Goal: Task Accomplishment & Management: Use online tool/utility

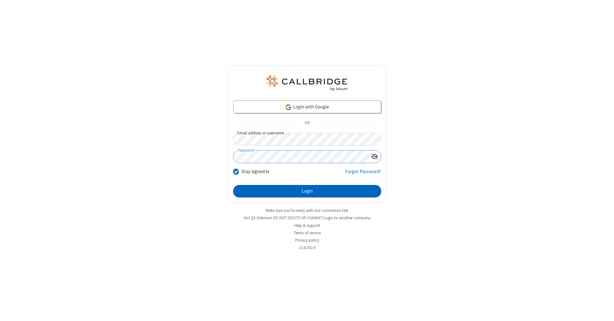
click at [307, 191] on button "Login" at bounding box center [307, 191] width 148 height 13
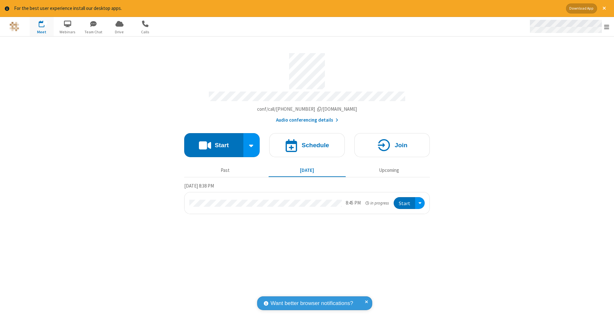
click at [607, 27] on span "Open menu" at bounding box center [606, 27] width 5 height 6
click at [119, 32] on span "Drive" at bounding box center [120, 32] width 24 height 6
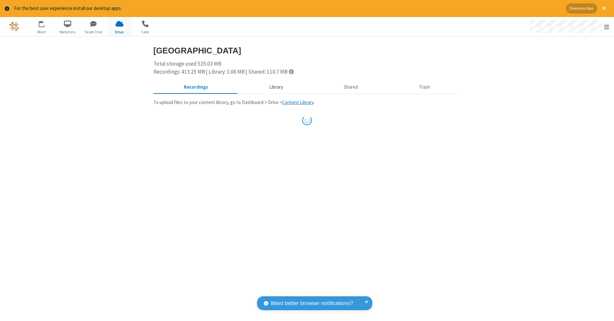
click at [275, 86] on button "Library" at bounding box center [276, 87] width 75 height 12
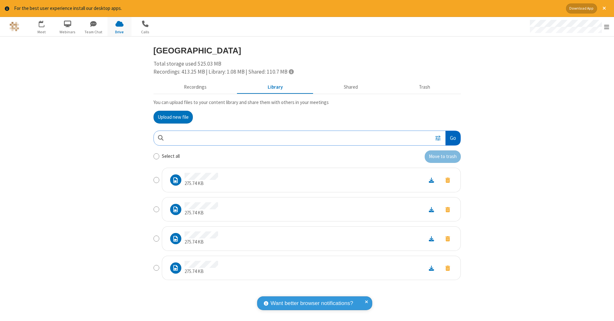
click at [453, 137] on button "Go" at bounding box center [453, 138] width 15 height 14
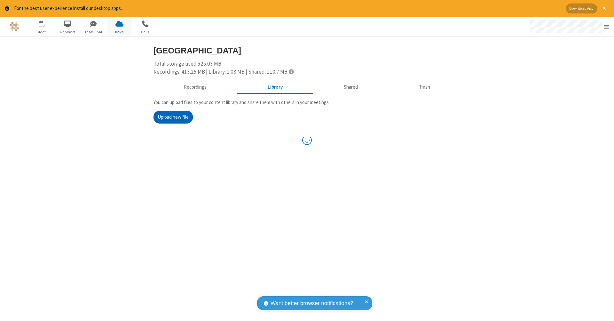
click at [173, 116] on button "Upload new file" at bounding box center [173, 117] width 39 height 13
